Goal: Navigation & Orientation: Find specific page/section

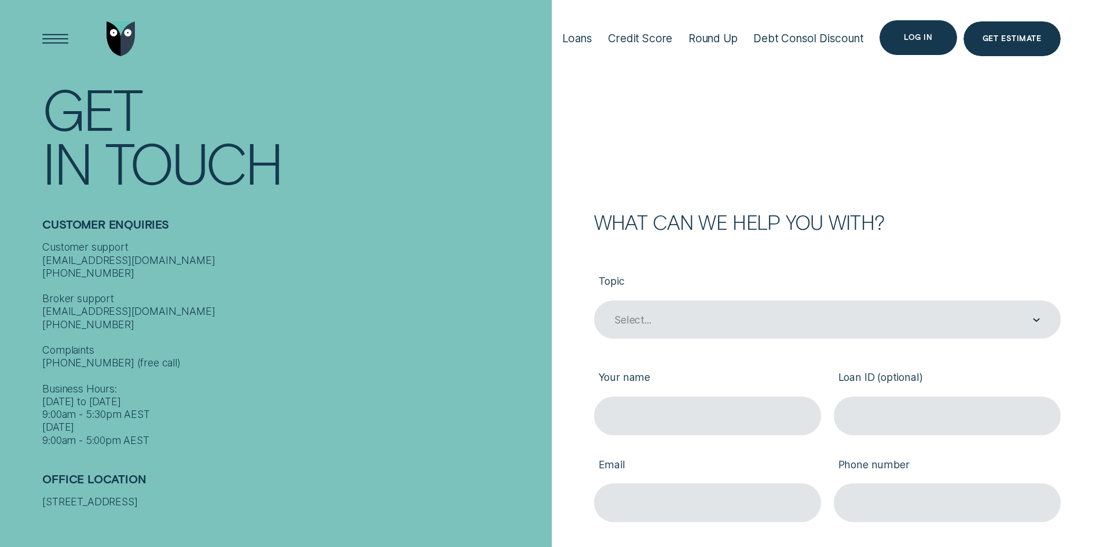
click at [929, 46] on div "Log in" at bounding box center [917, 37] width 77 height 35
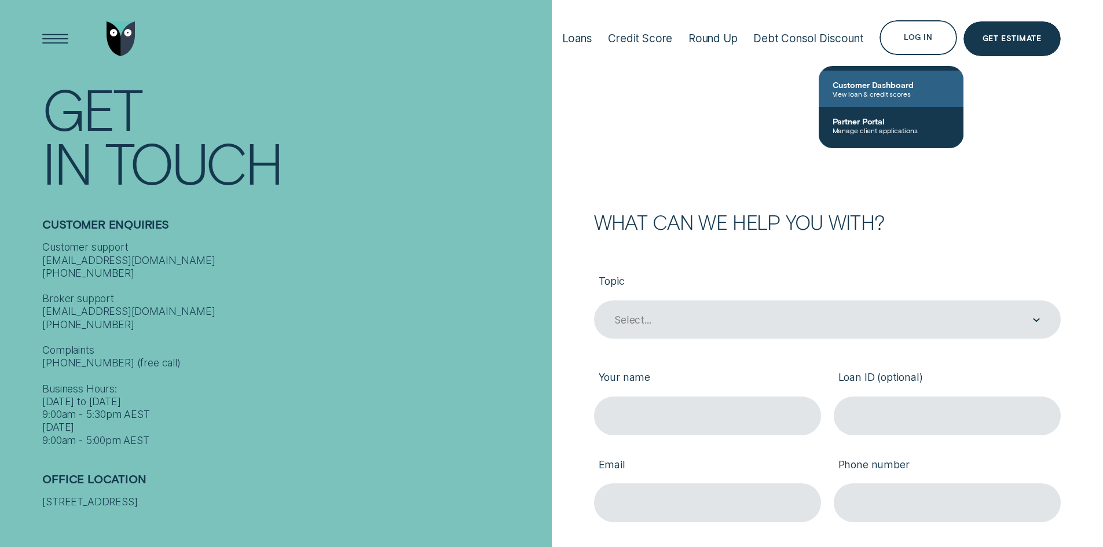
click at [890, 80] on span "Customer Dashboard" at bounding box center [890, 85] width 117 height 10
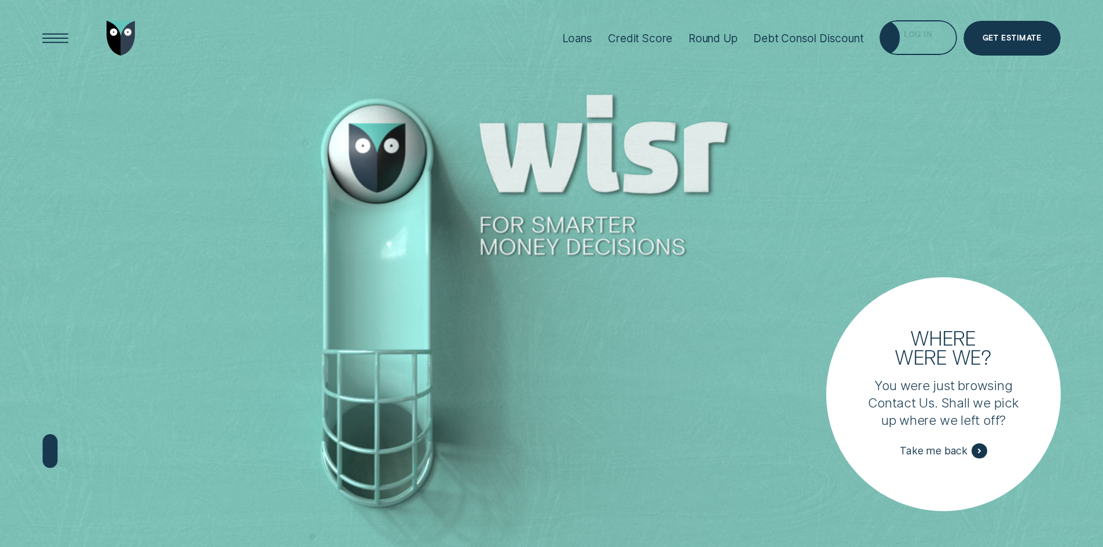
click at [910, 42] on div "Log in" at bounding box center [917, 37] width 77 height 35
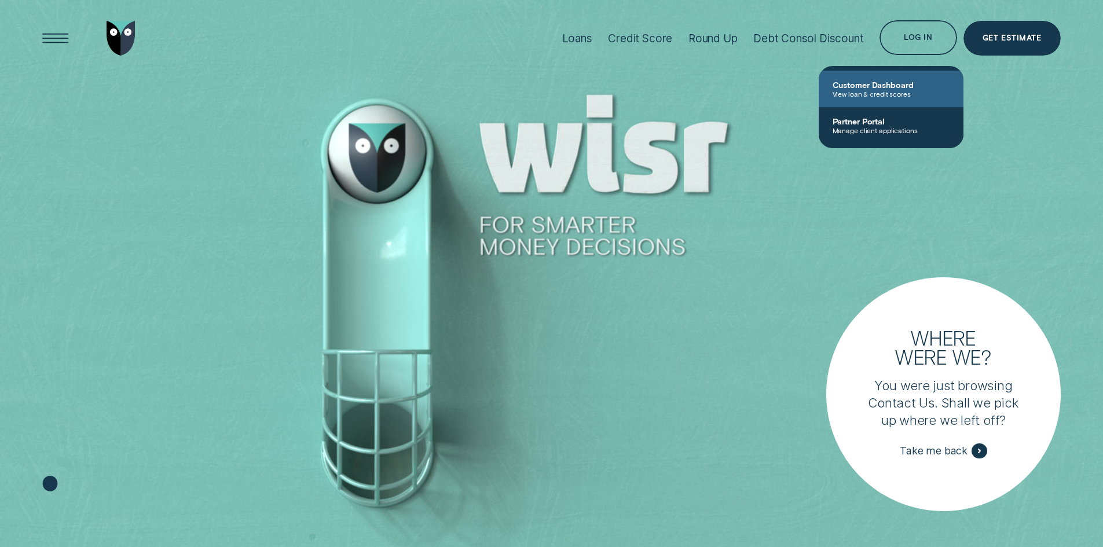
click at [881, 84] on span "Customer Dashboard" at bounding box center [890, 85] width 117 height 10
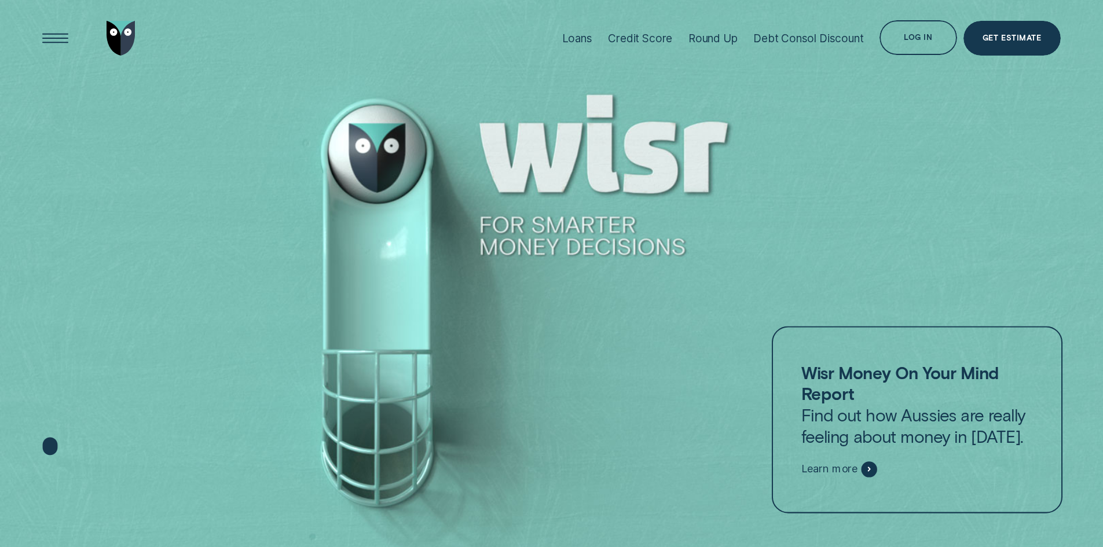
click at [914, 36] on div "Log in" at bounding box center [918, 39] width 28 height 7
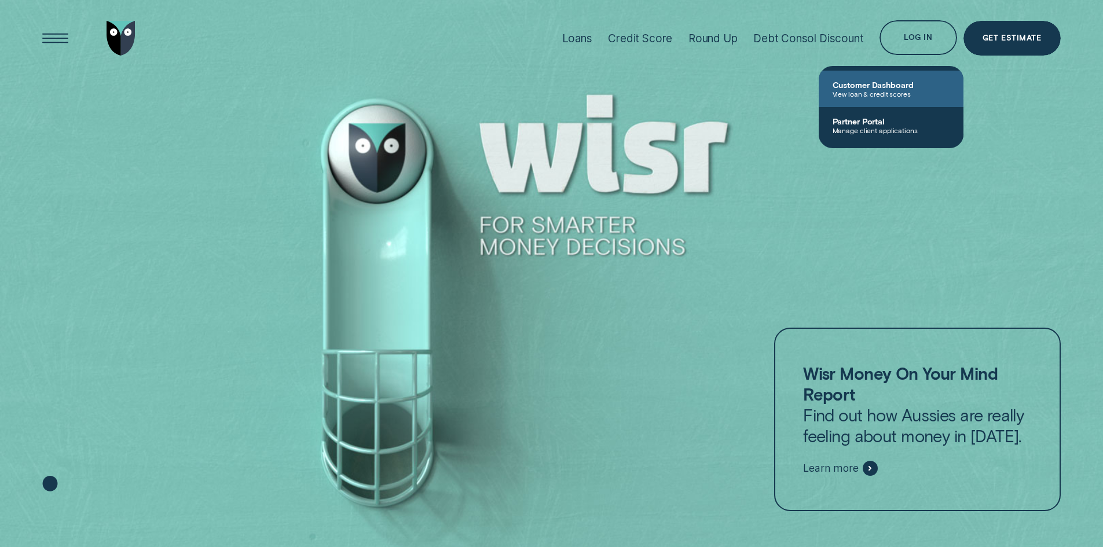
click at [870, 84] on span "Customer Dashboard" at bounding box center [890, 85] width 117 height 10
